Goal: Task Accomplishment & Management: Complete application form

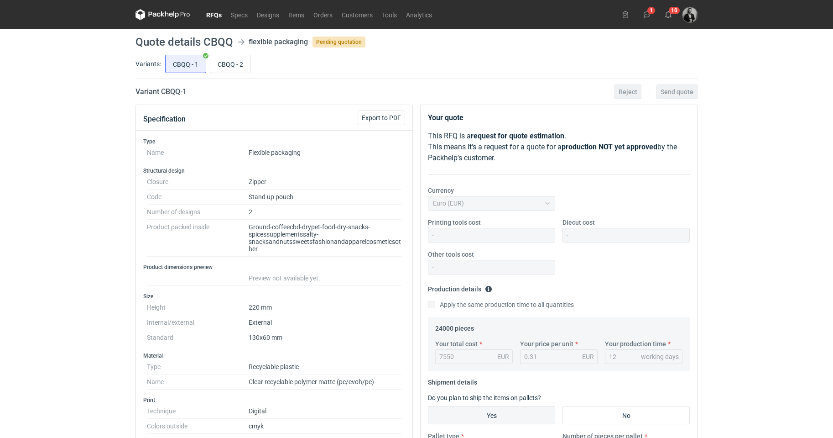
scroll to position [26, 0]
click at [319, 15] on link "Orders" at bounding box center [323, 14] width 28 height 11
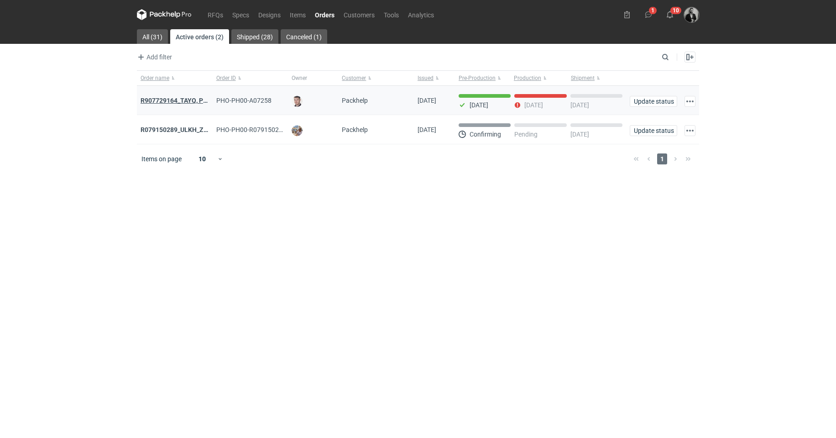
click at [193, 97] on strong "R907729164_TAYQ, POPF" at bounding box center [178, 100] width 75 height 7
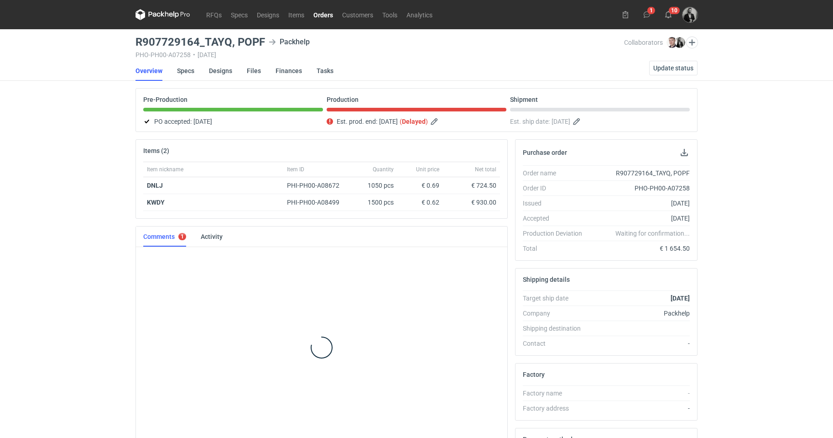
scroll to position [12, 0]
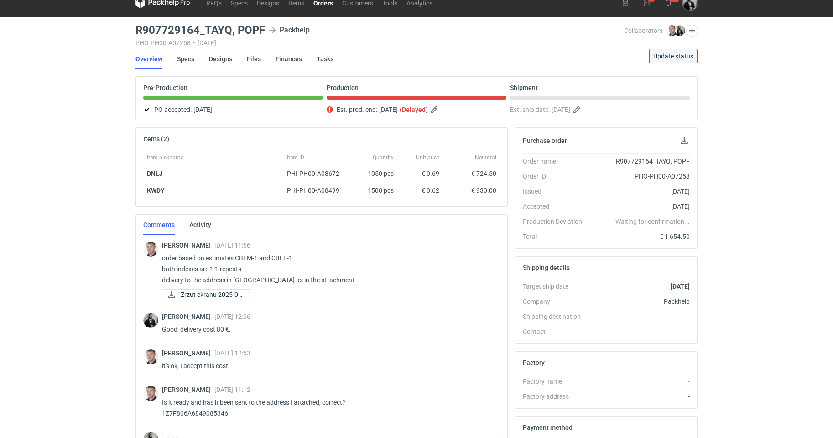
click at [673, 51] on button "Update status" at bounding box center [673, 56] width 48 height 15
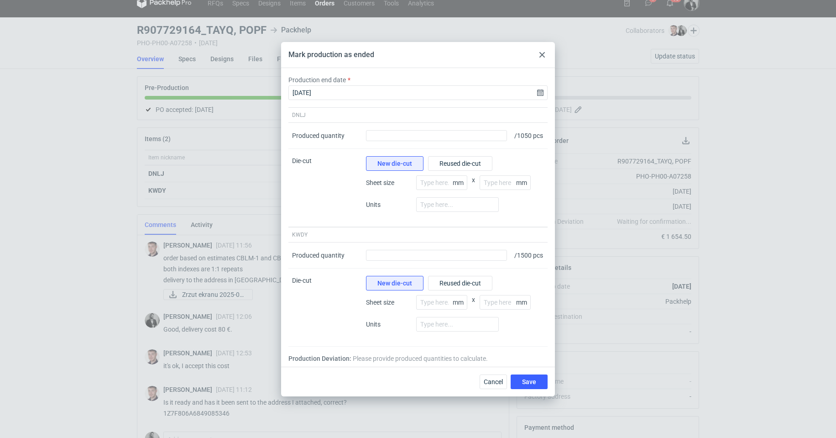
click at [538, 49] on div at bounding box center [542, 54] width 11 height 11
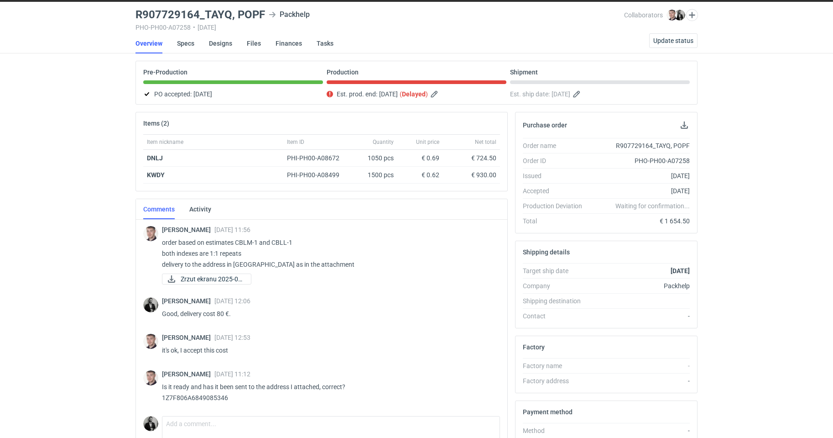
scroll to position [0, 0]
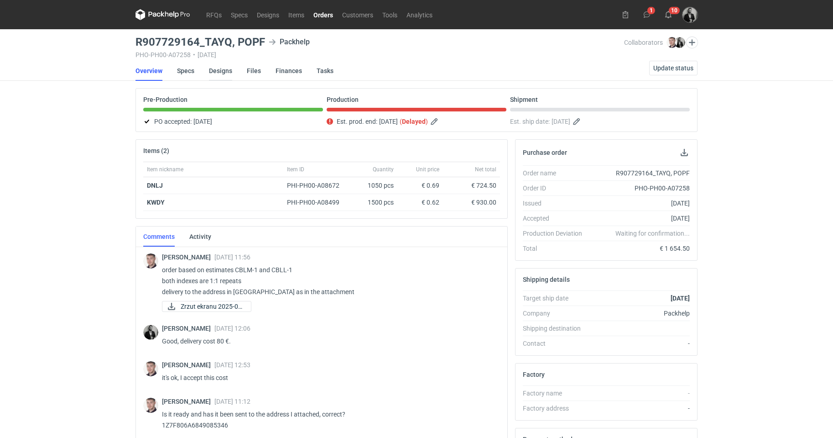
click at [217, 66] on link "Designs" at bounding box center [220, 71] width 23 height 20
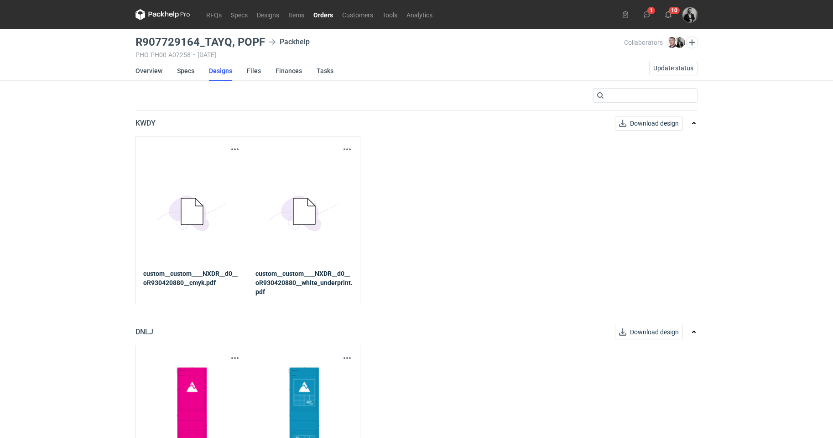
click at [323, 14] on link "Orders" at bounding box center [323, 14] width 29 height 11
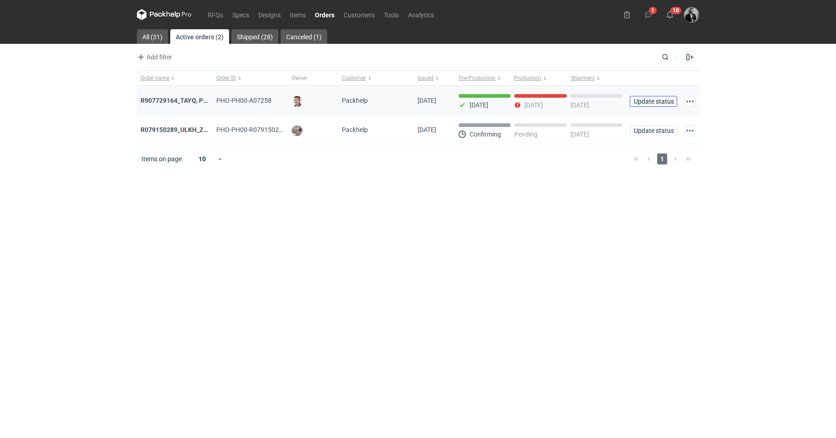
click at [653, 101] on span "Update status" at bounding box center [653, 101] width 39 height 6
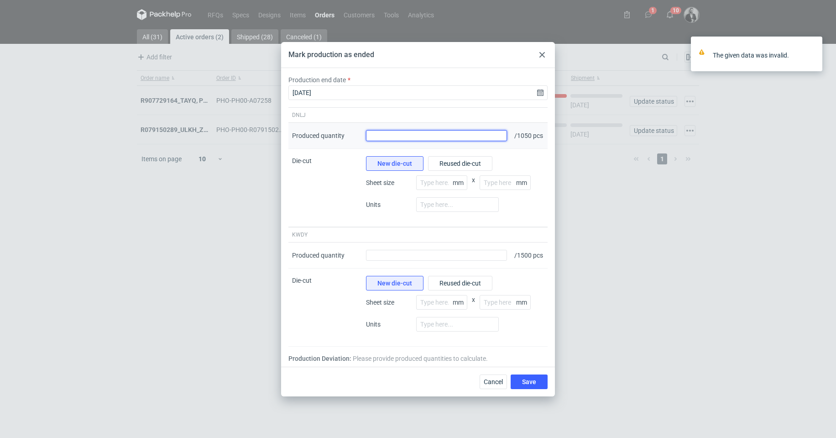
click at [428, 132] on input "Produced quantity" at bounding box center [436, 135] width 141 height 11
type input "1050"
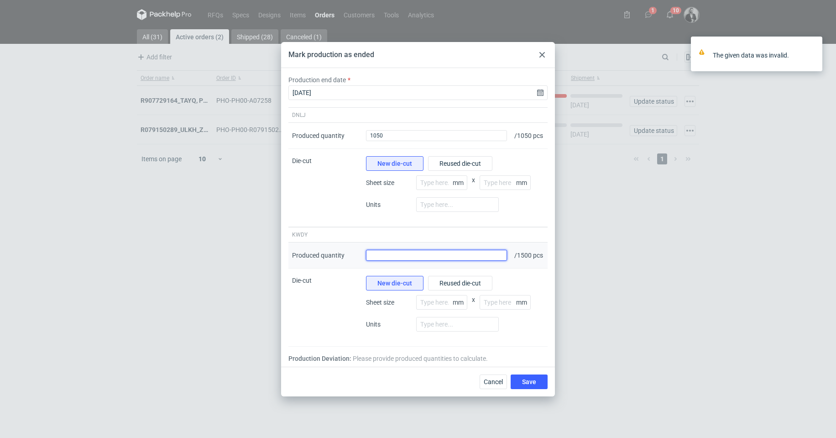
click at [419, 261] on input "Produced quantity" at bounding box center [436, 255] width 141 height 11
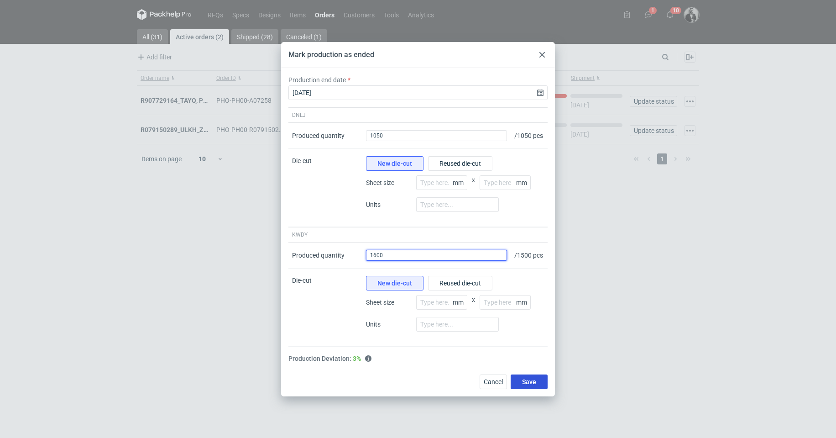
type input "1600"
click at [535, 383] on button "Save" at bounding box center [529, 381] width 37 height 15
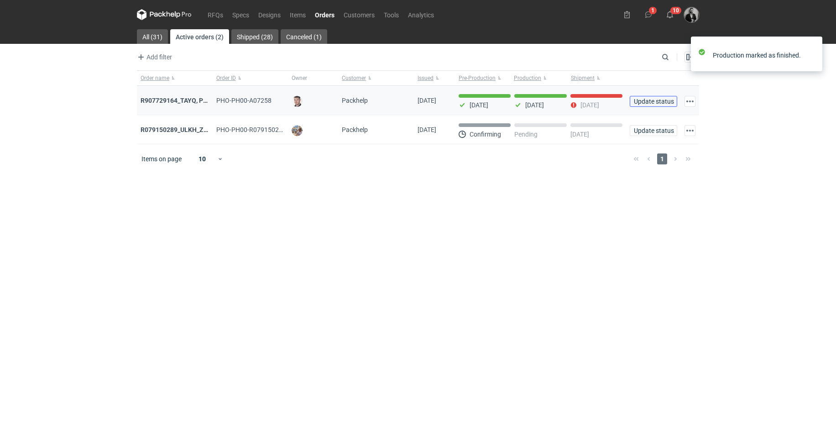
click at [658, 100] on span "Update status" at bounding box center [653, 101] width 39 height 6
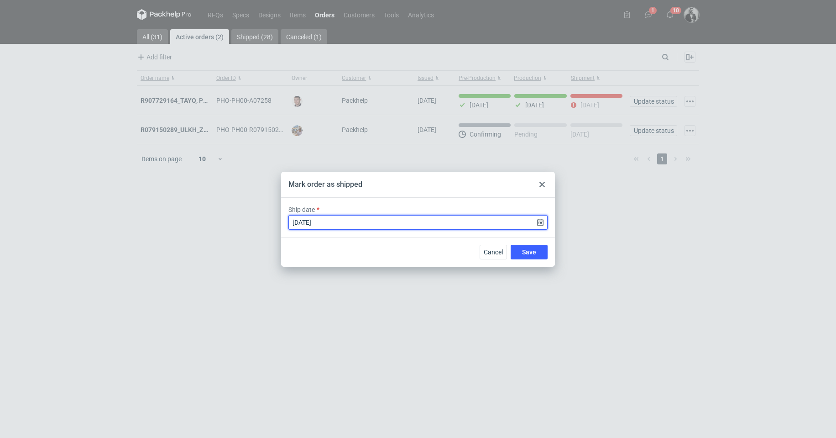
click at [544, 224] on input "[DATE]" at bounding box center [417, 222] width 259 height 15
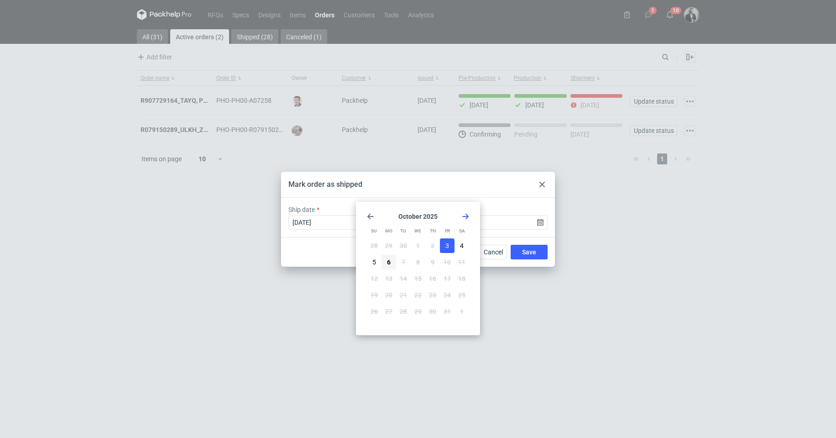
click at [446, 244] on span "3" at bounding box center [447, 245] width 4 height 9
click at [499, 237] on div "Cancel Save" at bounding box center [418, 252] width 274 height 30
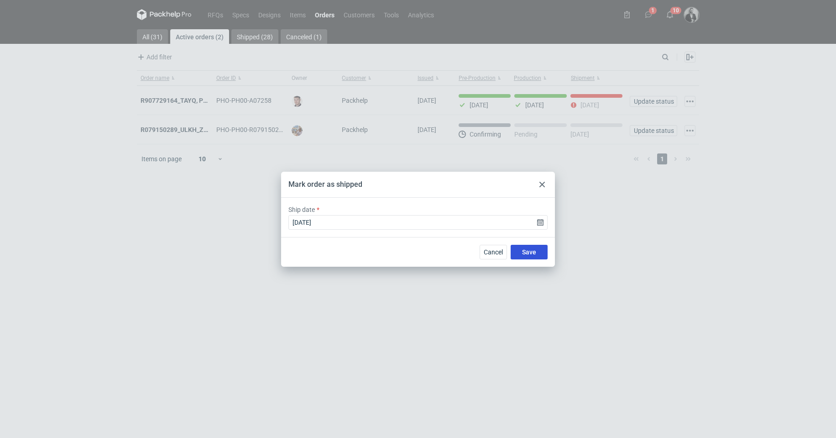
click at [530, 250] on span "Save" at bounding box center [529, 252] width 14 height 6
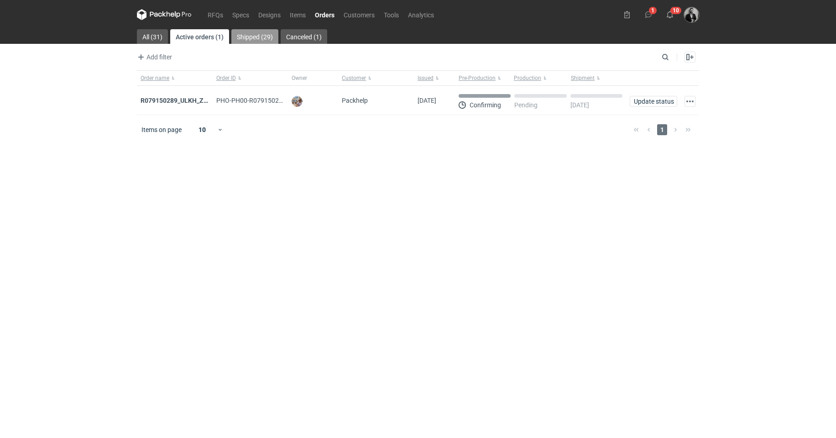
click at [260, 31] on link "Shipped (29)" at bounding box center [254, 36] width 47 height 15
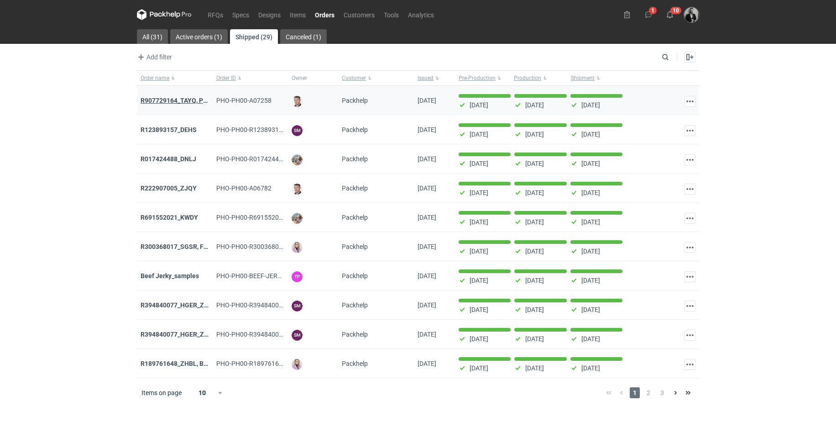
click at [188, 101] on strong "R907729164_TAYQ, POPF" at bounding box center [178, 100] width 75 height 7
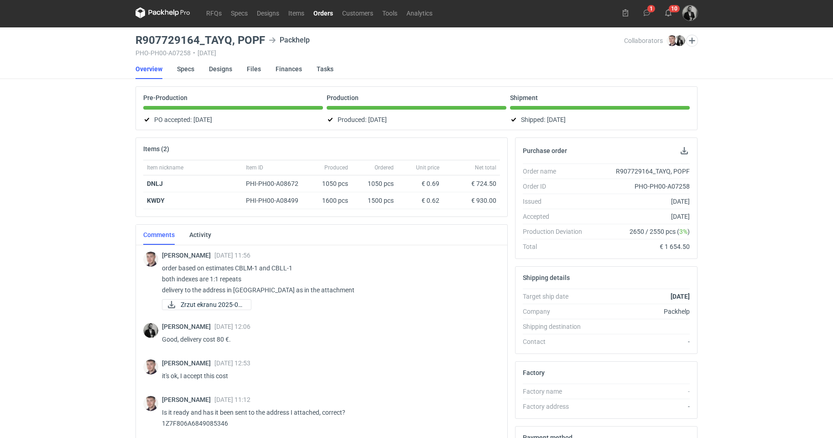
scroll to position [149, 0]
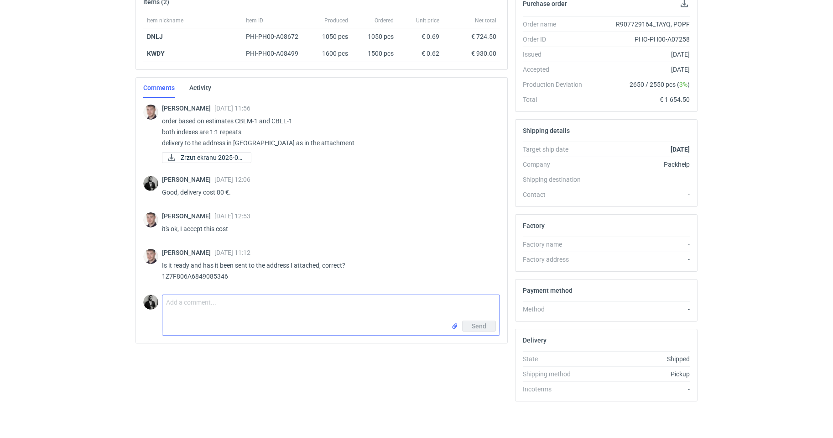
click at [235, 302] on textarea "Comment message" at bounding box center [330, 308] width 337 height 26
click at [220, 274] on p "Is it ready and has it been sent to the address I attached, correct? 1Z7F806A68…" at bounding box center [327, 271] width 331 height 22
click at [250, 308] on textarea "Comment message" at bounding box center [330, 308] width 337 height 26
type textarea "Hi [PERSON_NAME], yes. It was shipped."
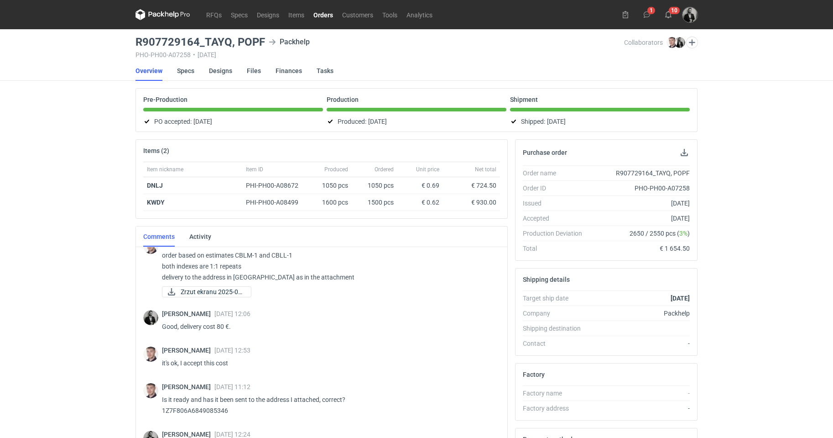
scroll to position [15, 0]
click at [163, 12] on icon at bounding box center [163, 14] width 55 height 11
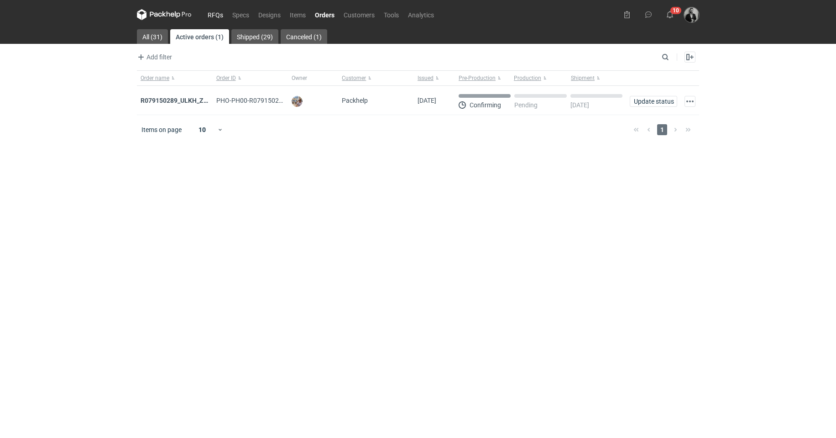
click at [219, 9] on link "RFQs" at bounding box center [215, 14] width 25 height 11
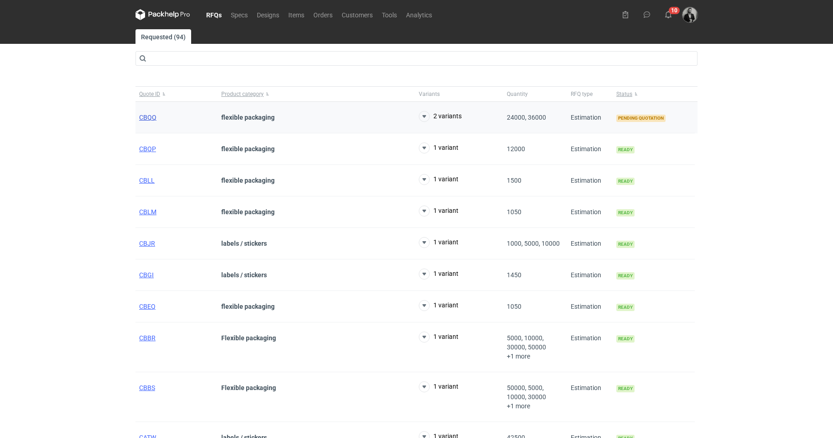
click at [147, 116] on span "CBQQ" at bounding box center [147, 117] width 17 height 7
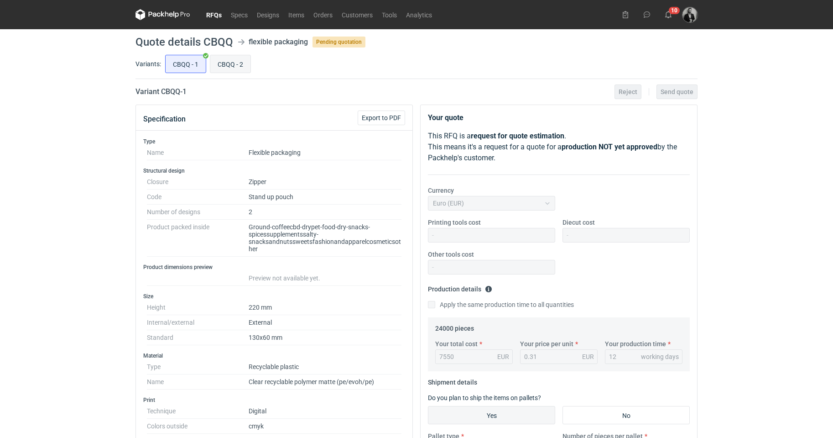
click at [232, 61] on input "CBQQ - 2" at bounding box center [230, 63] width 40 height 17
radio input "true"
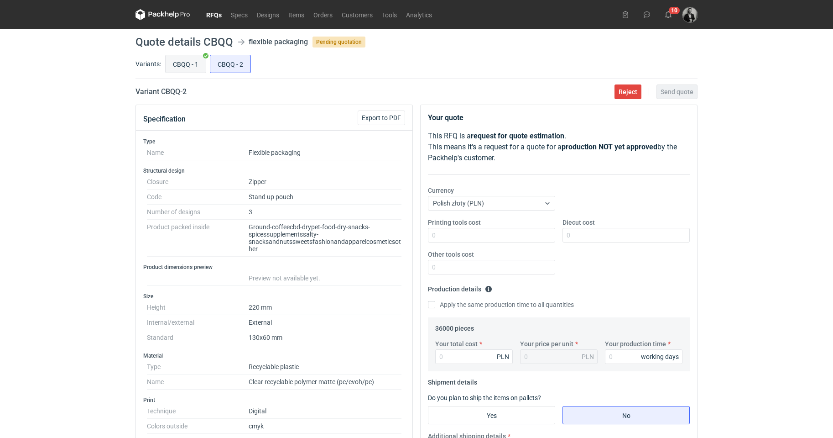
click at [205, 60] on label "CBQQ - 1" at bounding box center [185, 64] width 41 height 18
click at [205, 60] on input "CBQQ - 1" at bounding box center [186, 63] width 40 height 17
radio input "true"
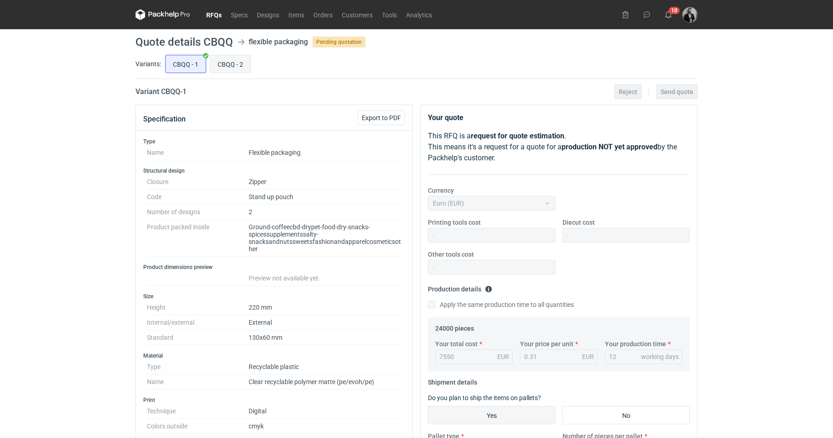
scroll to position [26, 0]
click at [240, 61] on input "CBQQ - 2" at bounding box center [230, 63] width 40 height 17
radio input "true"
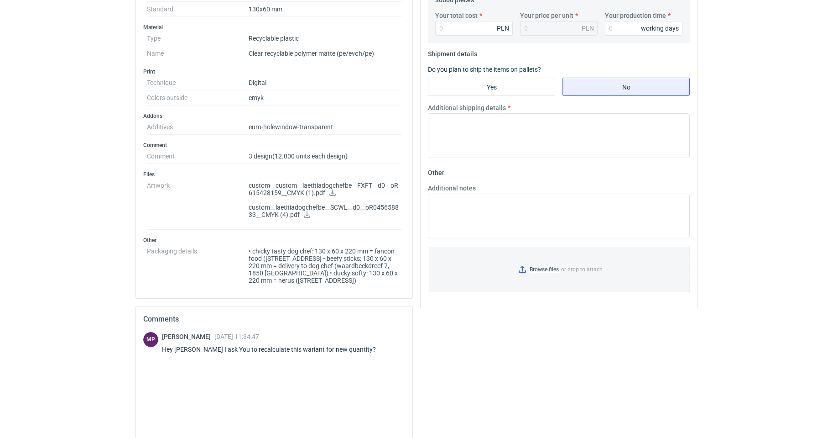
scroll to position [12, 0]
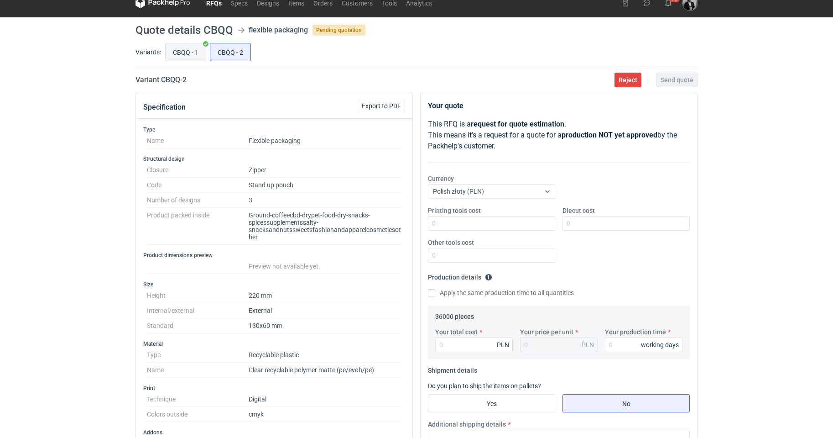
click at [181, 58] on input "CBQQ - 1" at bounding box center [186, 51] width 40 height 17
radio input "true"
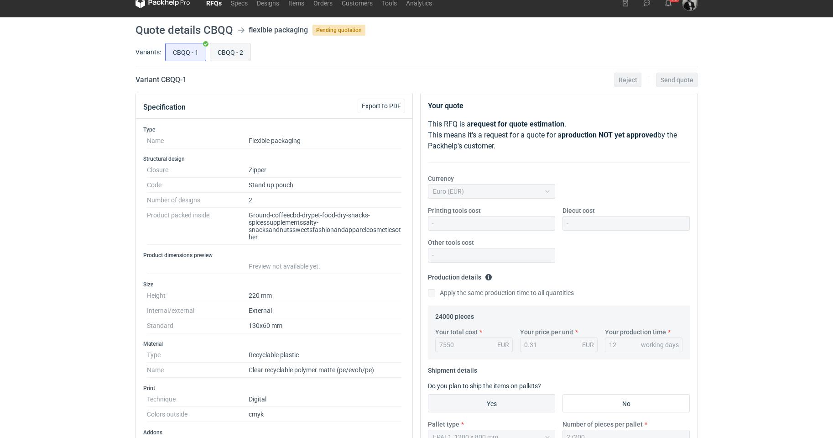
scroll to position [26, 0]
click at [235, 58] on input "CBQQ - 2" at bounding box center [230, 51] width 40 height 17
radio input "true"
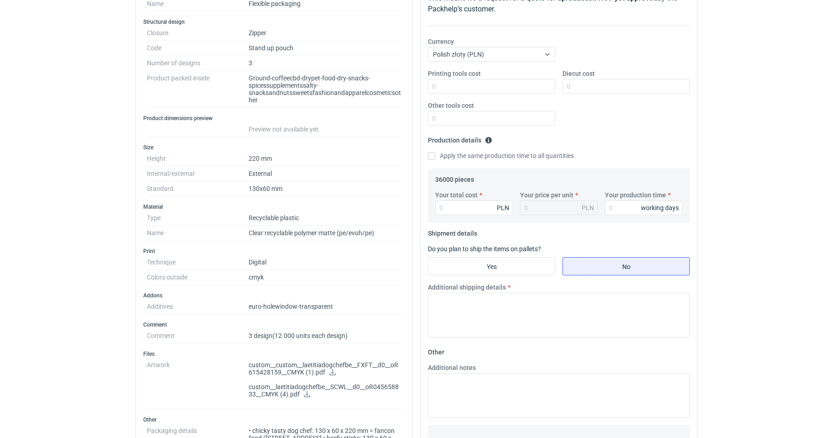
scroll to position [12, 0]
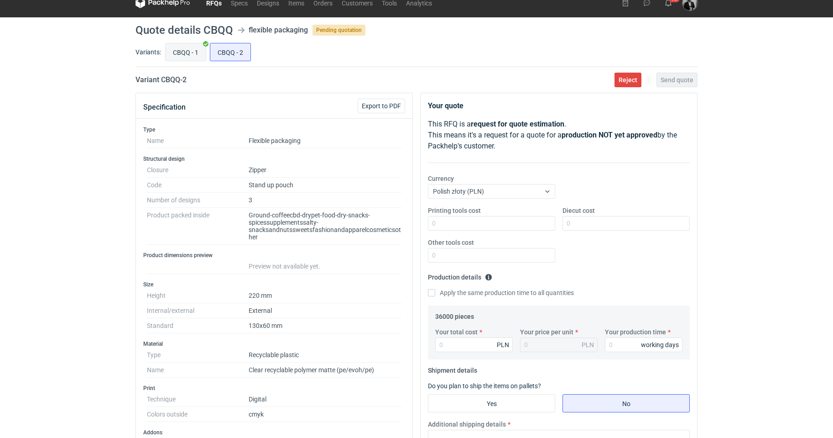
click at [183, 47] on input "CBQQ - 1" at bounding box center [186, 51] width 40 height 17
radio input "true"
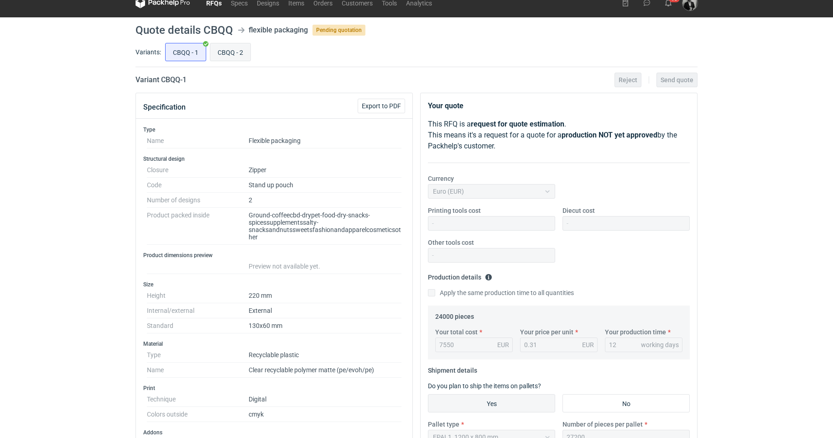
scroll to position [26, 0]
click at [230, 48] on input "CBQQ - 2" at bounding box center [230, 51] width 40 height 17
radio input "true"
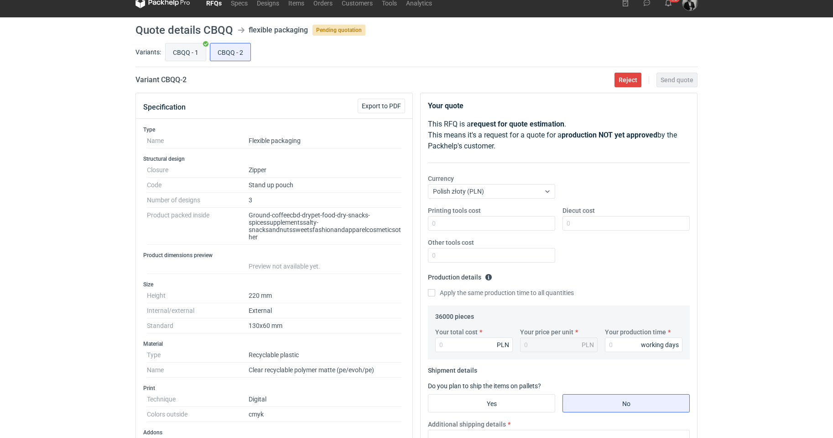
click at [188, 53] on input "CBQQ - 1" at bounding box center [186, 51] width 40 height 17
radio input "true"
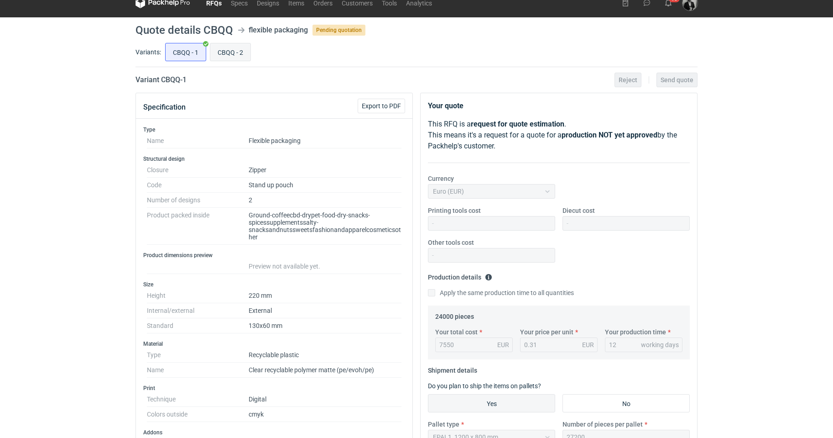
click at [239, 56] on input "CBQQ - 2" at bounding box center [230, 51] width 40 height 17
radio input "true"
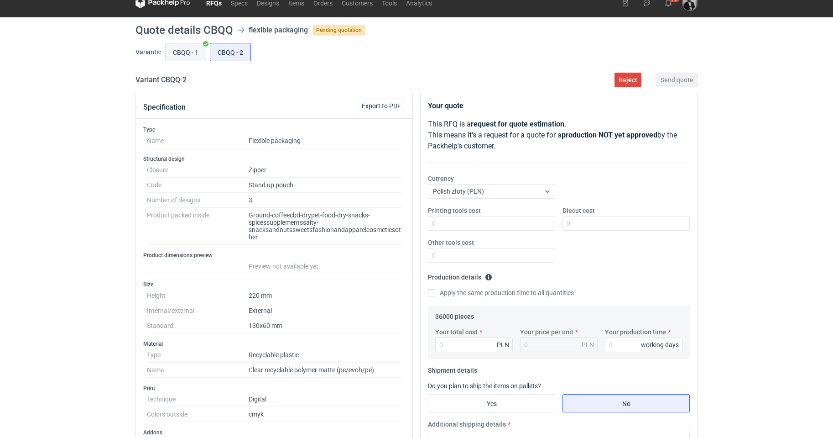
click at [189, 52] on input "CBQQ - 1" at bounding box center [186, 51] width 40 height 17
radio input "true"
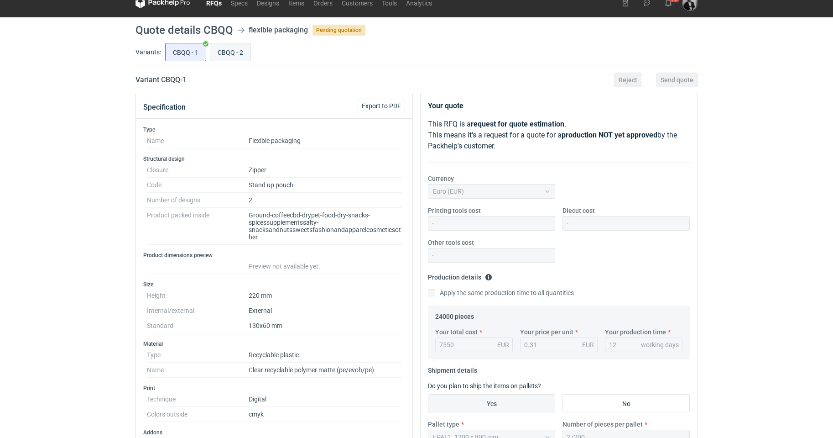
click at [239, 52] on input "CBQQ - 2" at bounding box center [230, 51] width 40 height 17
radio input "true"
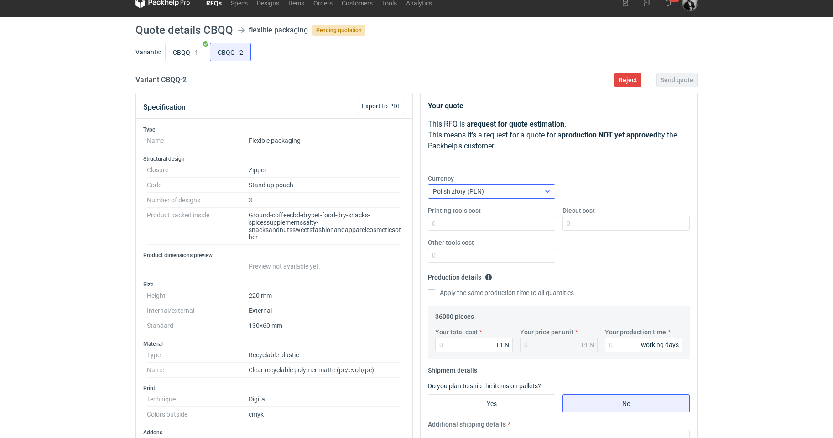
drag, startPoint x: 495, startPoint y: 198, endPoint x: 499, endPoint y: 196, distance: 5.3
click at [496, 198] on div "Currency Polish złoty (PLN)" at bounding box center [558, 190] width 269 height 32
click at [496, 194] on div "Polish złoty (PLN)" at bounding box center [484, 191] width 112 height 13
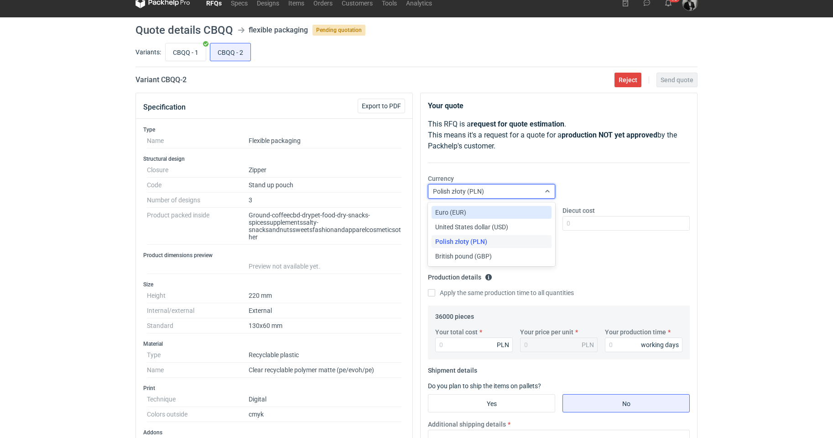
click at [465, 213] on span "Euro (EUR)" at bounding box center [450, 212] width 31 height 9
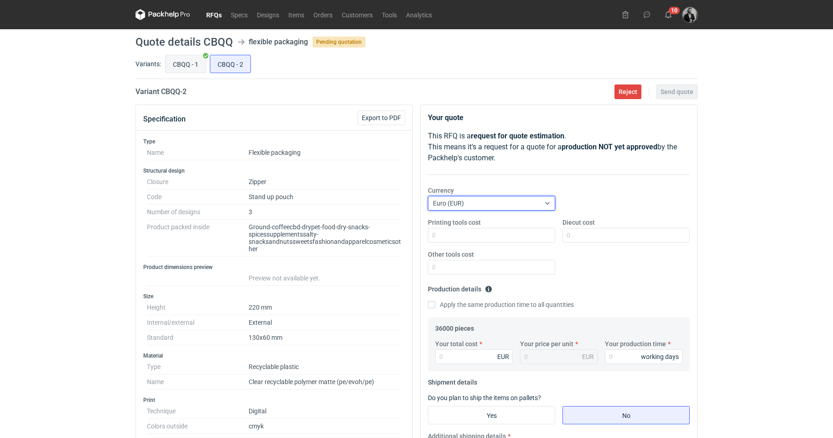
click at [188, 62] on input "CBQQ - 1" at bounding box center [186, 63] width 40 height 17
radio input "true"
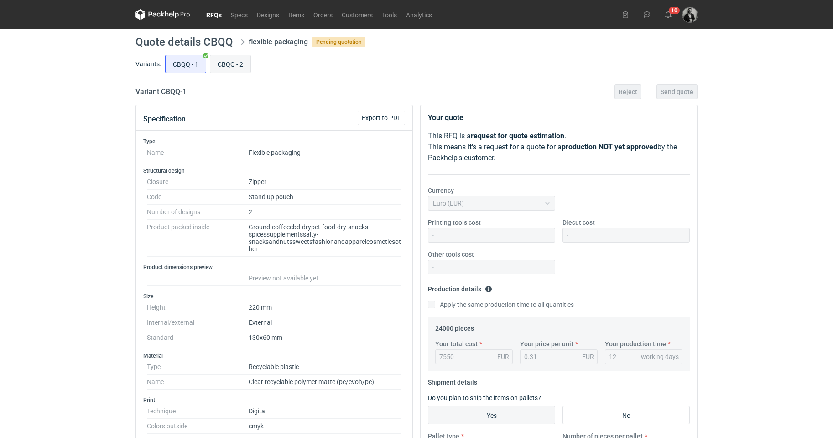
click at [240, 61] on input "CBQQ - 2" at bounding box center [230, 63] width 40 height 17
radio input "true"
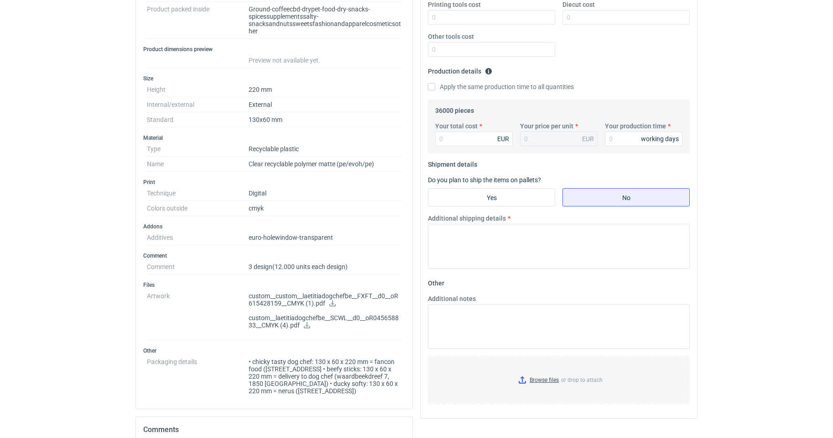
scroll to position [137, 0]
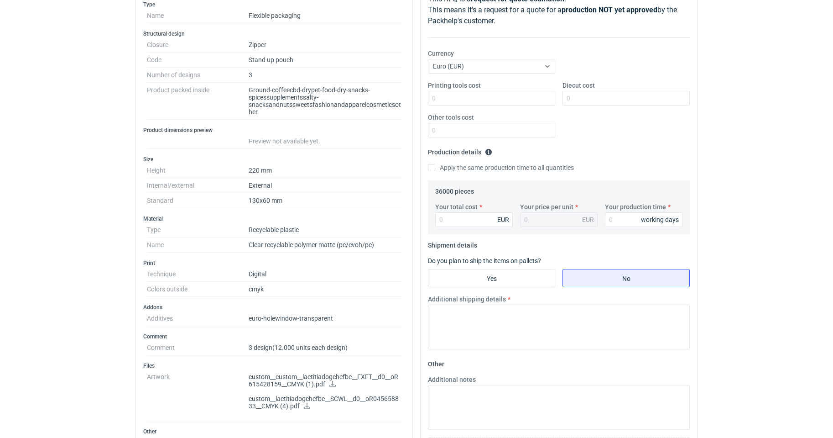
click at [488, 75] on div "Currency Euro (EUR)" at bounding box center [558, 65] width 269 height 32
click at [463, 219] on input "Your total cost" at bounding box center [474, 219] width 78 height 15
type input "11002"
type input "0.31"
type input "110240"
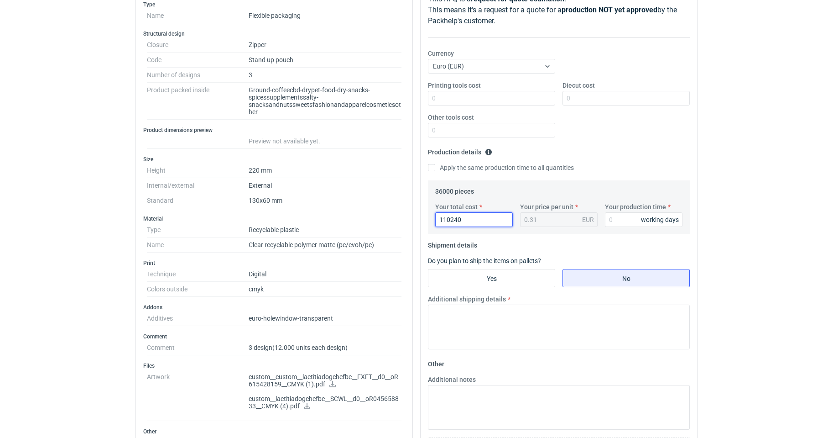
type input "3.06"
type input "11024"
type input "0.31"
type input "11026.04"
click at [501, 247] on fieldset "Shipment details Do you plan to ship the items on pallets? Yes No Additional sh…" at bounding box center [559, 297] width 262 height 119
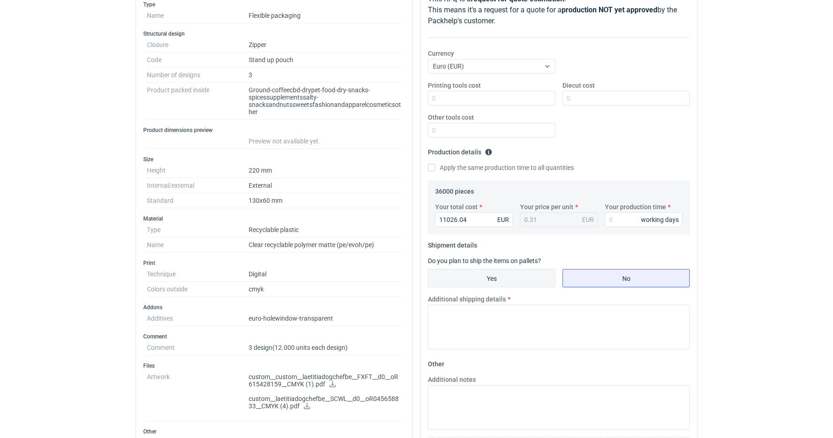
click at [505, 277] on input "Yes" at bounding box center [491, 277] width 126 height 17
radio input "true"
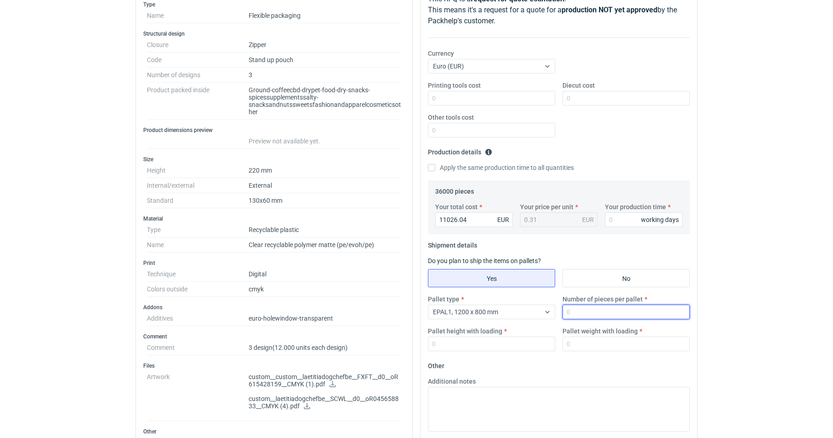
click at [607, 310] on input "Number of pieces per pallet" at bounding box center [626, 311] width 127 height 15
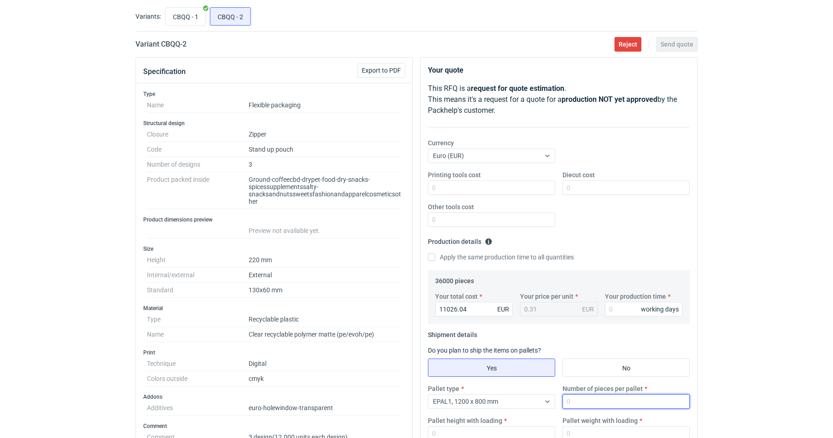
scroll to position [274, 0]
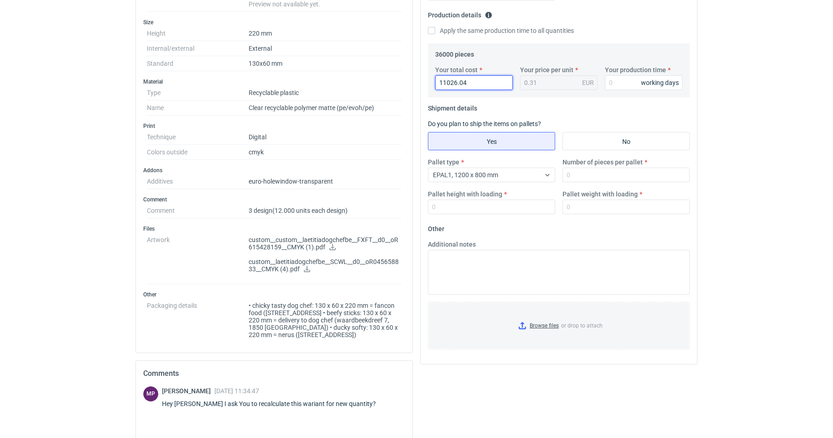
drag, startPoint x: 474, startPoint y: 82, endPoint x: 264, endPoint y: 47, distance: 212.7
click at [274, 49] on div "Specification Export to PDF Type Name Flexible packaging Structural design Clos…" at bounding box center [416, 205] width 569 height 748
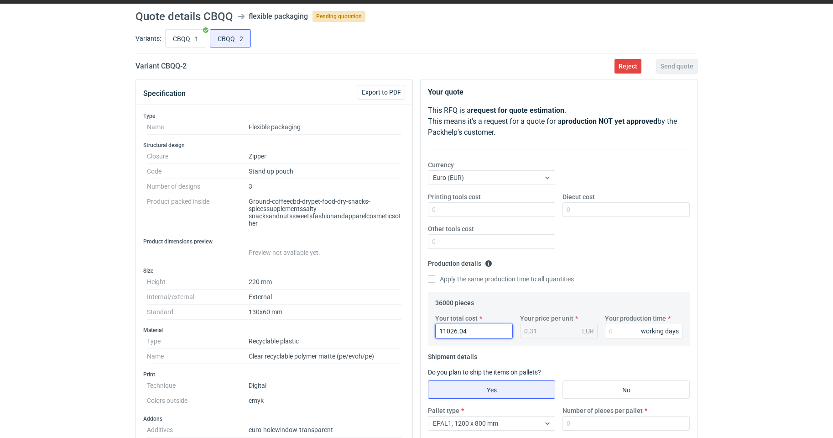
scroll to position [0, 0]
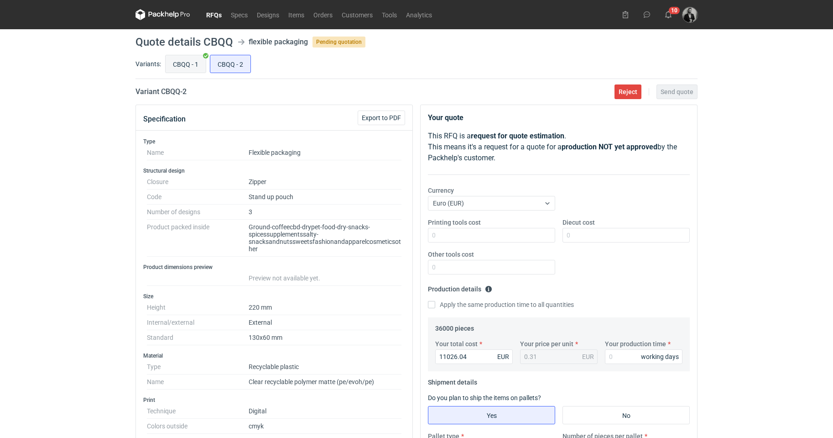
click at [183, 61] on input "CBQQ - 1" at bounding box center [186, 63] width 40 height 17
radio input "true"
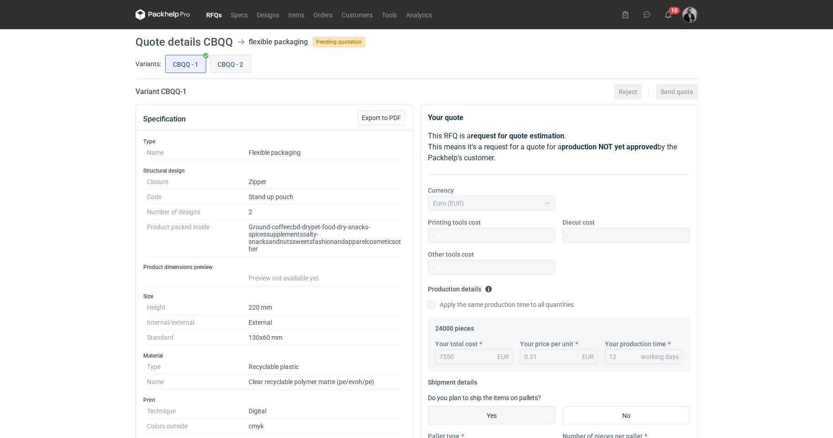
click at [233, 58] on input "CBQQ - 2" at bounding box center [230, 63] width 40 height 17
radio input "true"
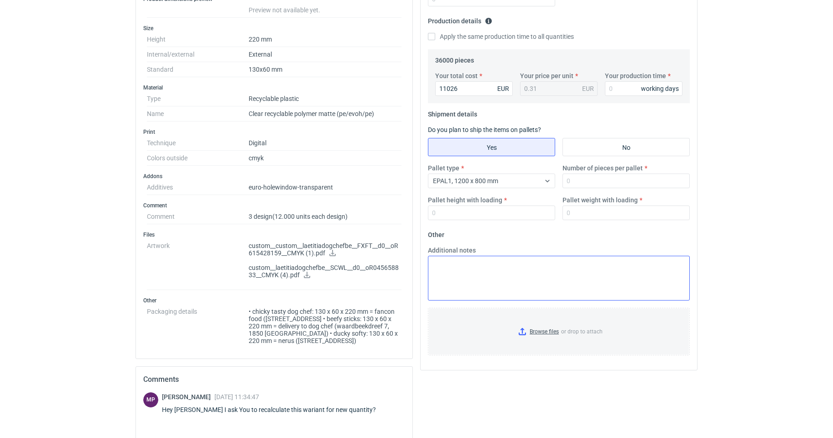
scroll to position [274, 0]
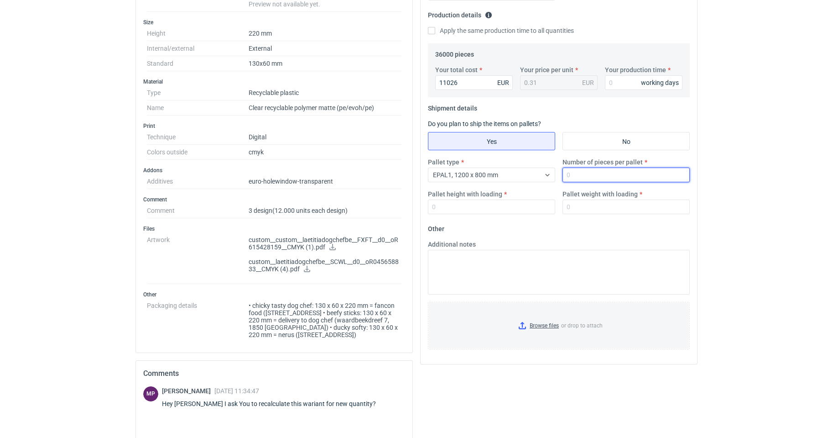
click at [624, 171] on input "Number of pieces per pallet" at bounding box center [626, 174] width 127 height 15
type input "27200"
type input "170"
type input "260"
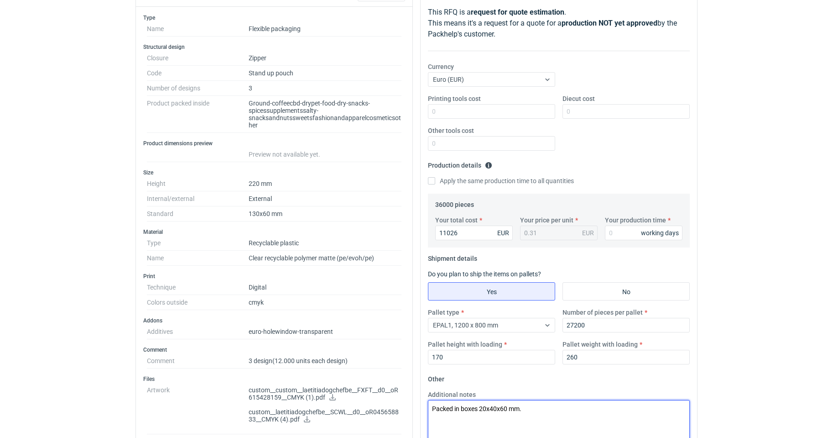
scroll to position [137, 0]
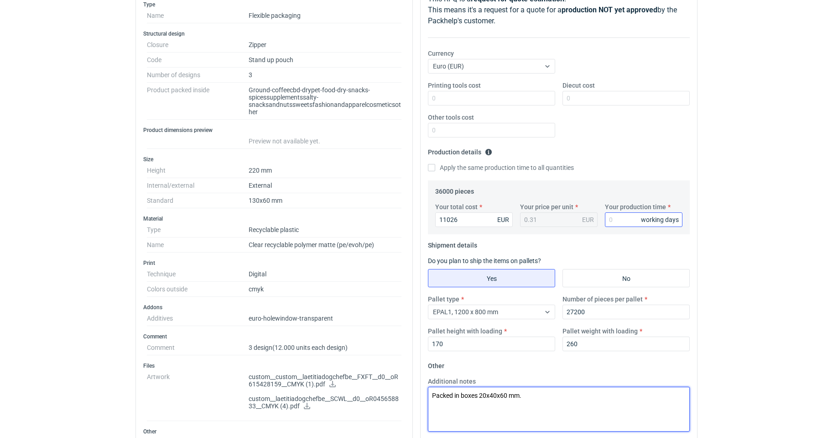
type textarea "Packed in boxes 20x40x60 mm."
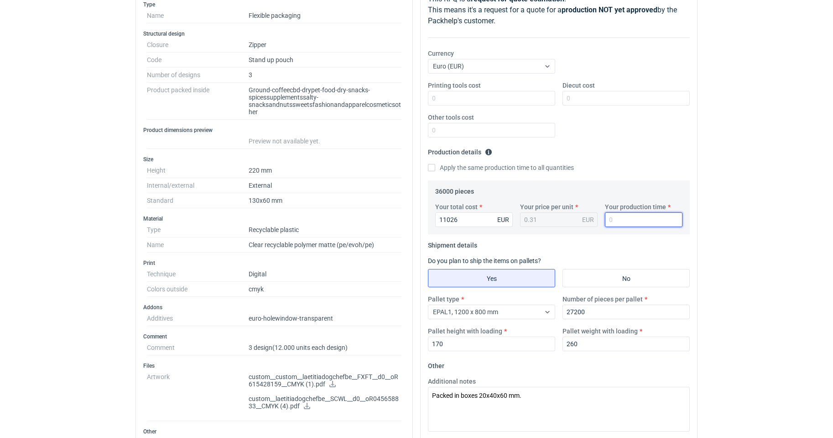
click at [630, 215] on input "Your production time" at bounding box center [644, 219] width 78 height 15
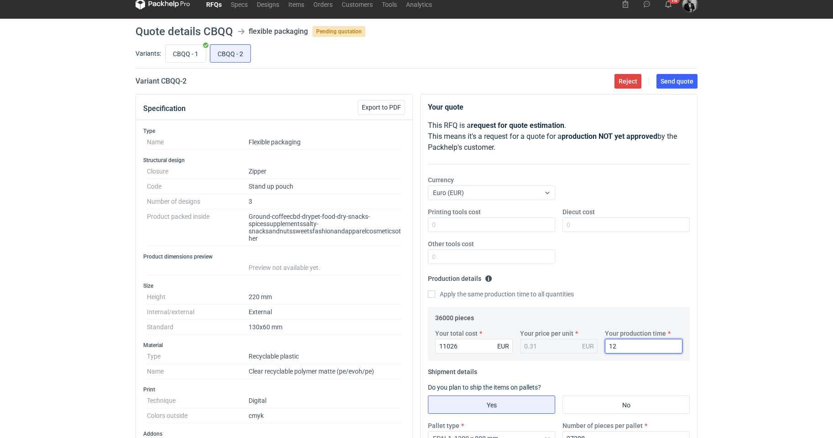
scroll to position [0, 0]
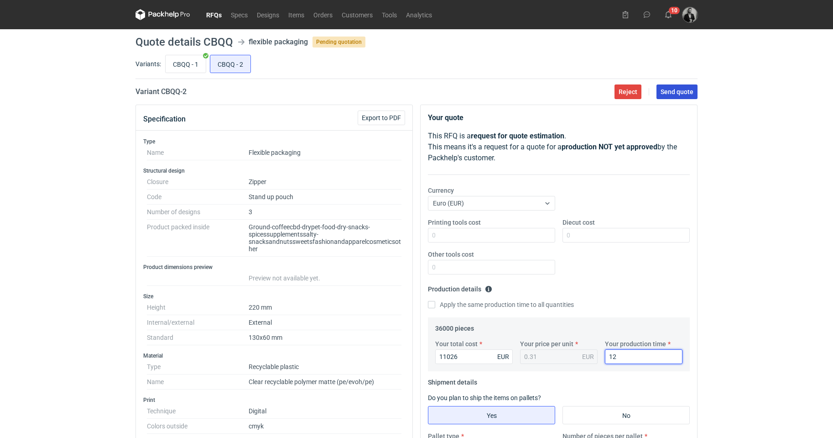
type input "12"
click at [687, 90] on span "Send quote" at bounding box center [677, 92] width 33 height 6
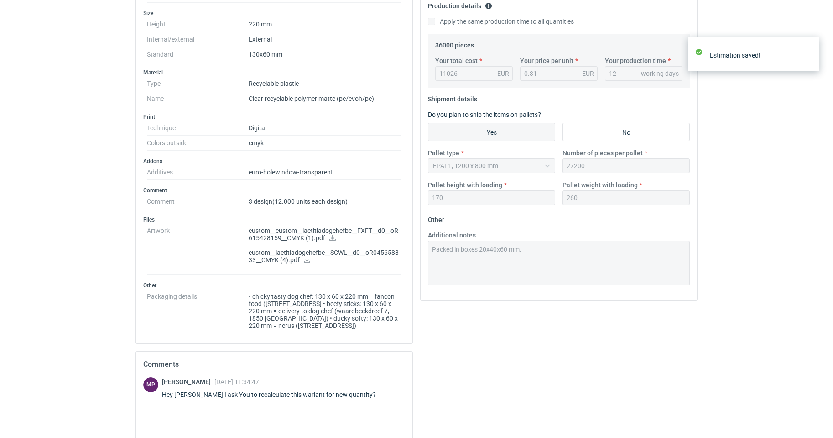
scroll to position [411, 0]
